Goal: Download file/media

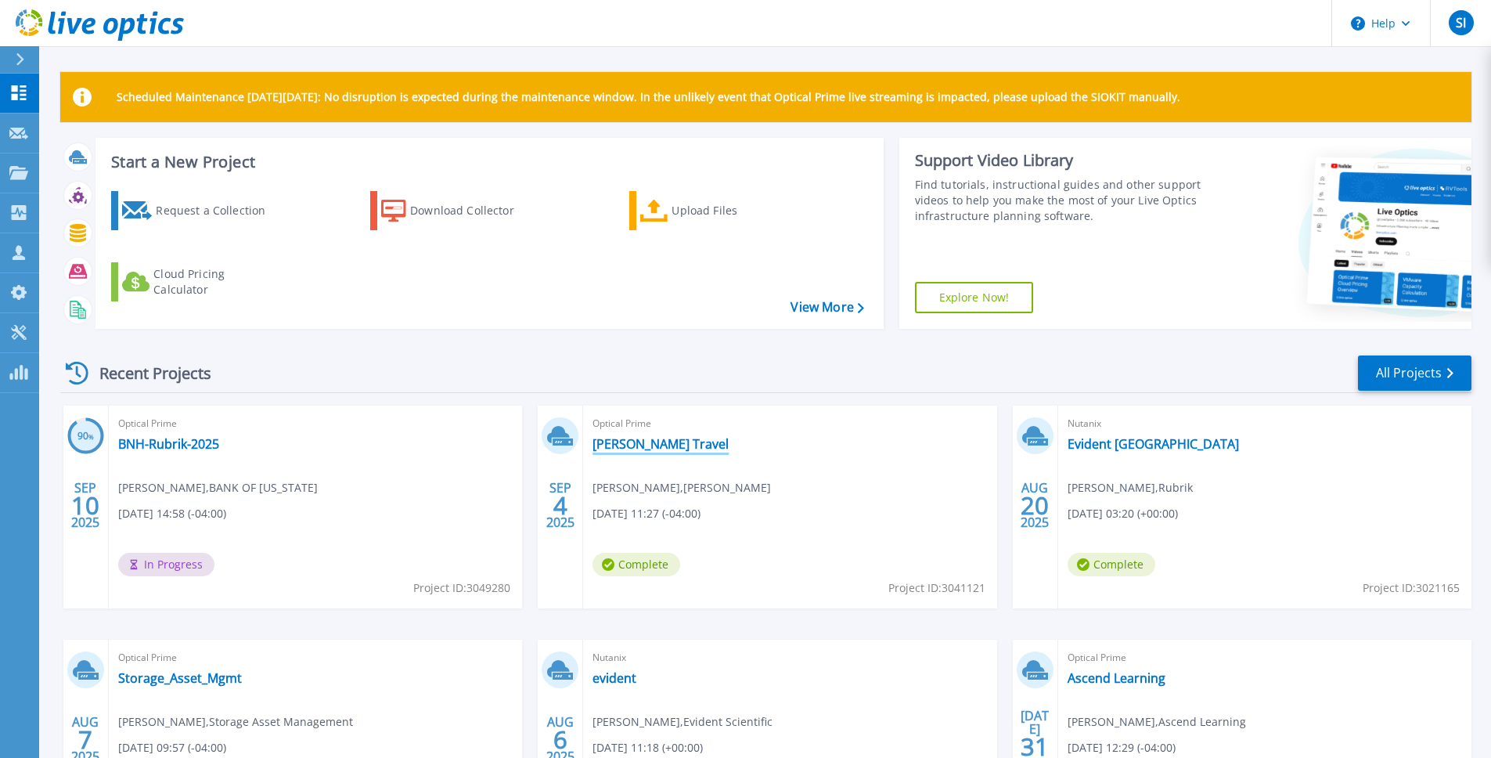
click at [658, 444] on link "[PERSON_NAME] Travel" at bounding box center [661, 444] width 136 height 16
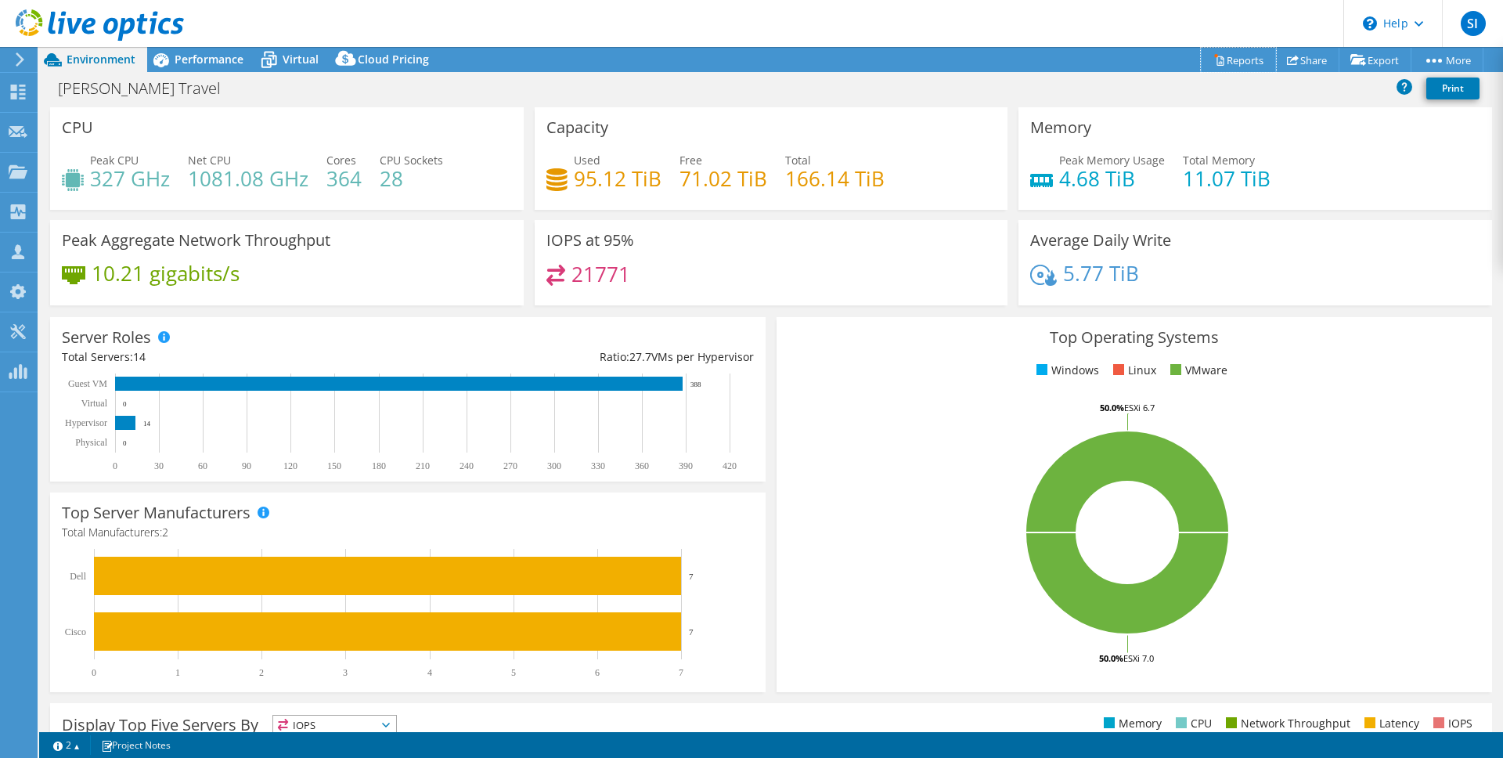
click at [1201, 58] on link "Reports" at bounding box center [1238, 60] width 75 height 24
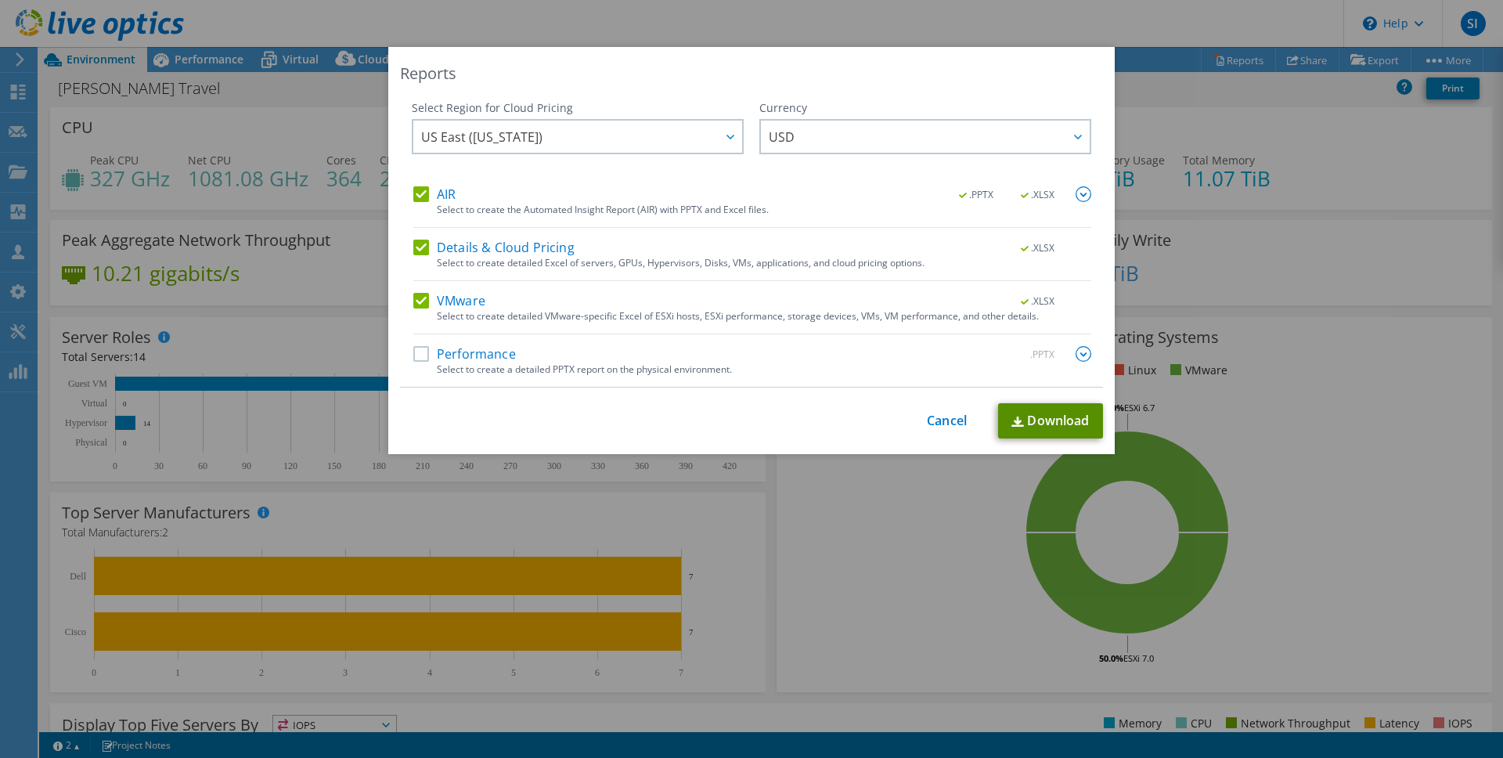
click at [1046, 423] on link "Download" at bounding box center [1050, 420] width 105 height 35
